Goal: Task Accomplishment & Management: Complete application form

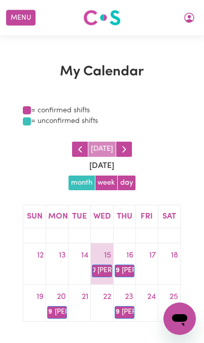
scroll to position [80, 0]
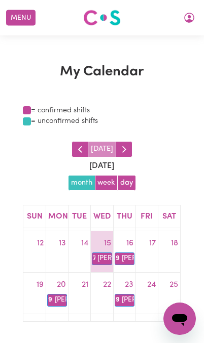
click at [18, 16] on button "Menu" at bounding box center [20, 18] width 29 height 16
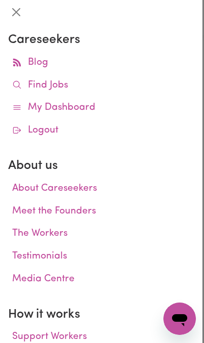
click at [18, 16] on button "Close" at bounding box center [16, 12] width 16 height 16
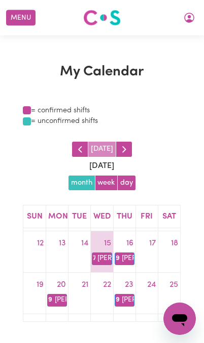
click at [187, 20] on icon "My Account" at bounding box center [189, 18] width 10 height 10
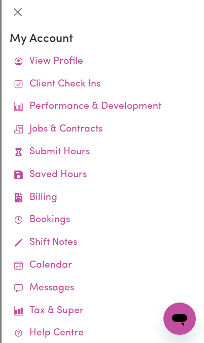
click at [45, 151] on link "Submit Hours" at bounding box center [103, 152] width 186 height 23
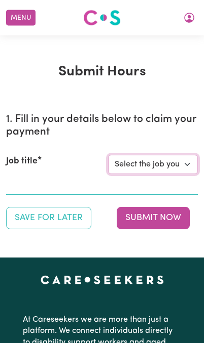
click at [165, 162] on select "Select the job you're submitting hours for... [[PERSON_NAME]] [DEMOGRAPHIC_DATA…" at bounding box center [153, 164] width 90 height 19
select select "15093"
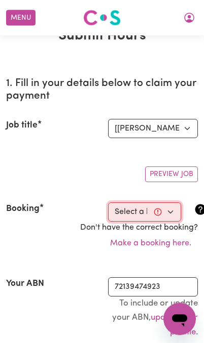
click at [155, 210] on select "Select a booking... [DATE] 03:00pm to 11:00pm (RECURRING) [DATE] 07:00am to 09:…" at bounding box center [144, 212] width 73 height 19
select select "370730"
type input "[DATE]"
type input "15"
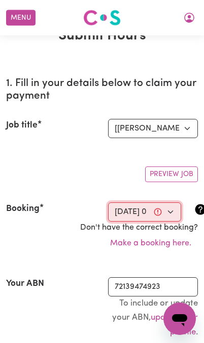
type input "10"
type input "2025"
type input "07:00"
type input "7"
type input "0"
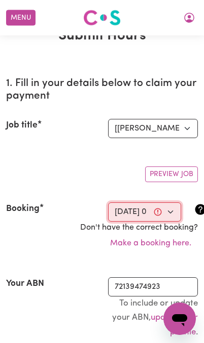
select select "am"
type input "09:00"
type input "9"
type input "0"
select select "am"
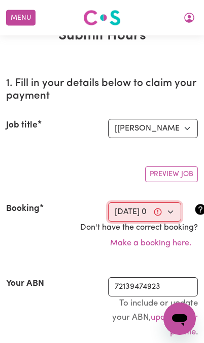
select select "63213"
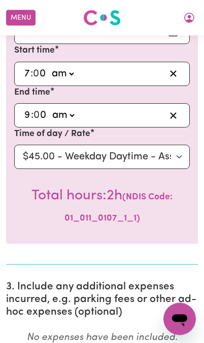
scroll to position [459, 0]
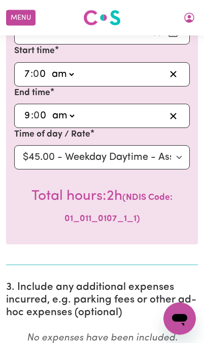
click at [29, 74] on input "7" at bounding box center [27, 74] width 7 height 15
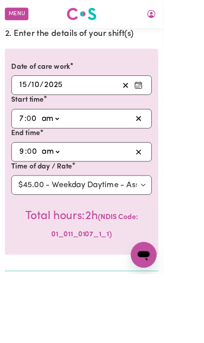
click at [29, 146] on input "7" at bounding box center [27, 148] width 7 height 15
click at [44, 144] on input "0" at bounding box center [39, 148] width 13 height 15
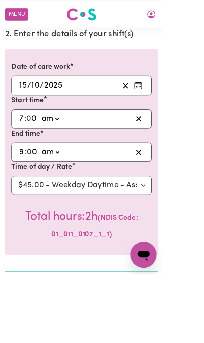
click at [44, 146] on input "0" at bounding box center [39, 148] width 13 height 15
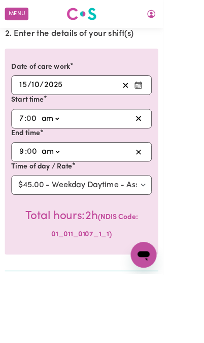
type input "5"
type input "07:05"
click at [43, 192] on input "0" at bounding box center [40, 190] width 13 height 15
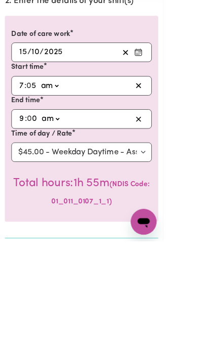
type input "5"
type input "09:05"
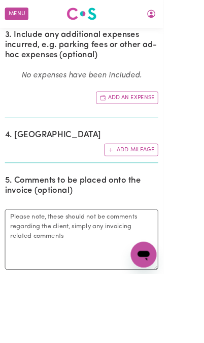
scroll to position [704, 0]
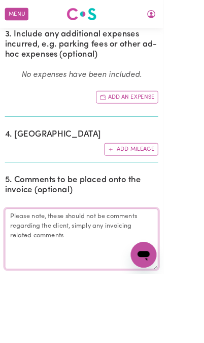
click at [32, 269] on textarea "Comments" at bounding box center [101, 299] width 191 height 76
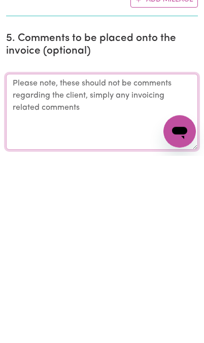
click at [28, 261] on textarea "Comments" at bounding box center [101, 299] width 191 height 76
paste textarea "When I started my shift, [PERSON_NAME] was having his breakfast. I greeted him,…"
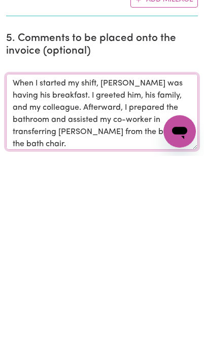
scroll to position [138, 0]
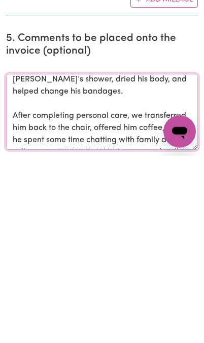
type textarea "When I started my shift, [PERSON_NAME] was having his breakfast. I greeted him,…"
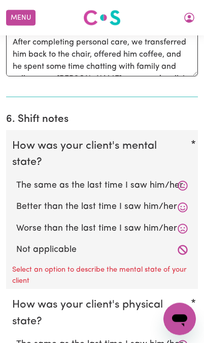
scroll to position [969, 0]
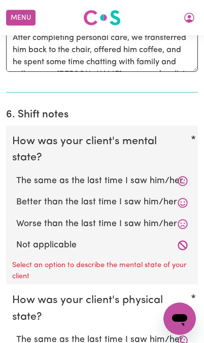
click at [177, 196] on label "Better than the last time I saw him/her" at bounding box center [101, 202] width 171 height 13
click at [16, 195] on input "Better than the last time I saw him/her" at bounding box center [16, 195] width 1 height 1
radio input "true"
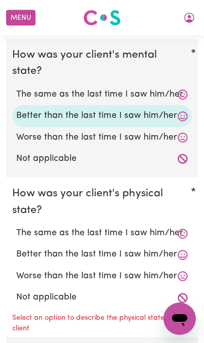
click at [176, 248] on label "Better than the last time I saw him/her" at bounding box center [101, 254] width 171 height 13
click at [16, 248] on input "Better than the last time I saw him/her" at bounding box center [16, 248] width 1 height 1
radio input "true"
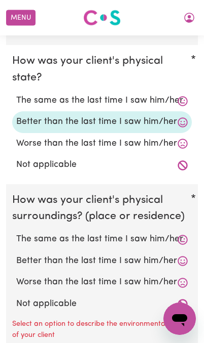
click at [182, 255] on label "Better than the last time I saw him/her" at bounding box center [101, 261] width 171 height 13
click at [16, 254] on input "Better than the last time I saw him/her" at bounding box center [16, 254] width 1 height 1
radio input "true"
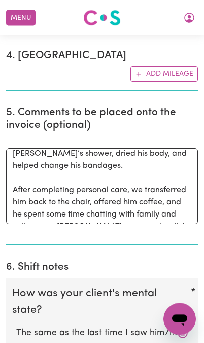
scroll to position [816, 0]
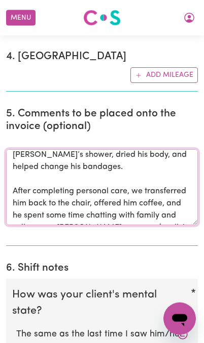
click at [141, 204] on textarea "When I started my shift, [PERSON_NAME] was having his breakfast. I greeted him,…" at bounding box center [101, 187] width 191 height 76
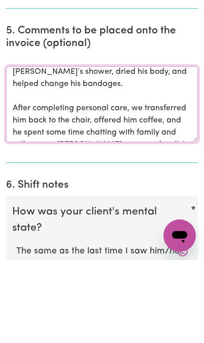
click at [139, 149] on textarea "When I started my shift, [PERSON_NAME] was having his breakfast. I greeted him,…" at bounding box center [101, 187] width 191 height 76
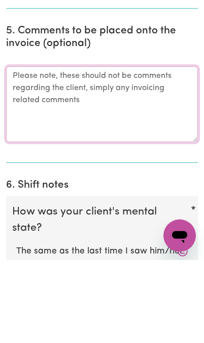
scroll to position [0, 0]
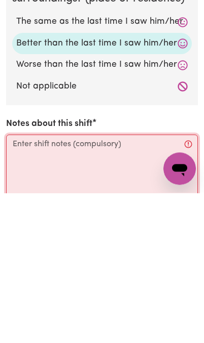
click at [33, 285] on textarea "Notes about this shift" at bounding box center [101, 323] width 191 height 76
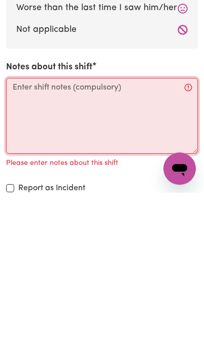
click at [23, 228] on textarea "Notes about this shift" at bounding box center [101, 266] width 191 height 76
paste textarea "When I started my shift, [PERSON_NAME] was having his breakfast. I greeted him,…"
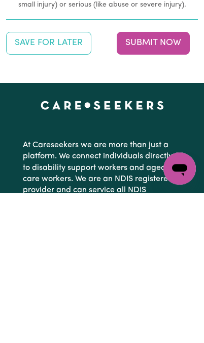
scroll to position [1525, 0]
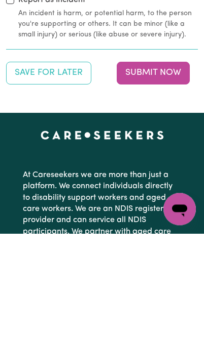
type textarea "When I started my shift, [PERSON_NAME] was having his breakfast. I greeted him,…"
click at [149, 172] on button "Submit Now" at bounding box center [152, 183] width 73 height 22
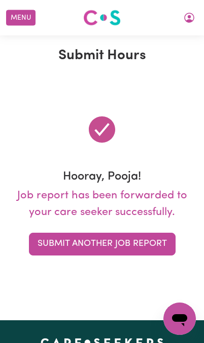
scroll to position [16, 0]
